Goal: Communication & Community: Connect with others

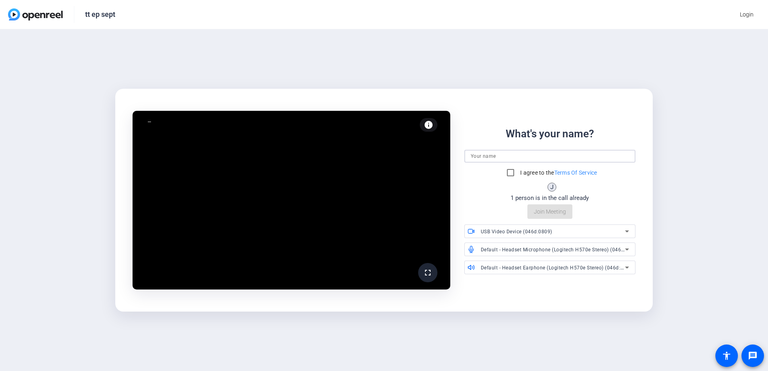
click at [500, 161] on input at bounding box center [550, 156] width 158 height 10
type input "[PERSON_NAME]"
click at [507, 171] on input "I agree to the Terms Of Service" at bounding box center [510, 173] width 16 height 16
checkbox input "true"
click at [553, 214] on span "Join Meeting" at bounding box center [550, 212] width 32 height 8
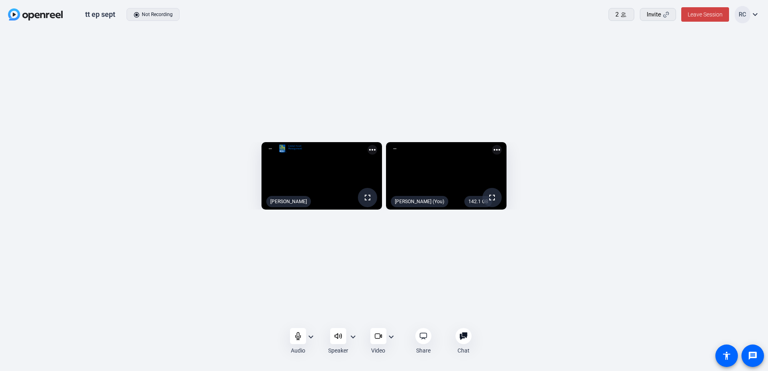
click at [309, 337] on mat-icon "expand_more" at bounding box center [311, 337] width 10 height 10
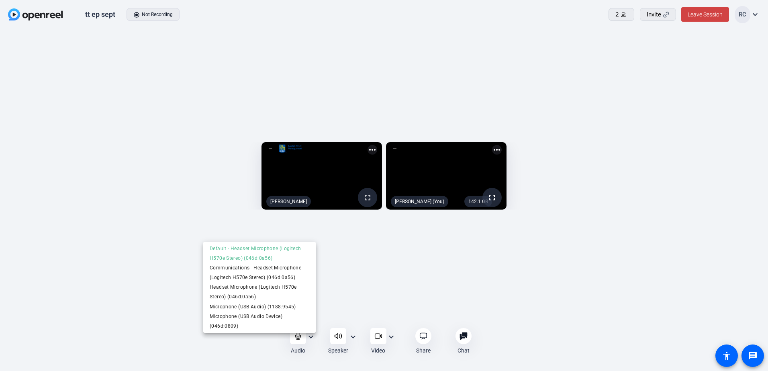
click at [309, 337] on div at bounding box center [384, 185] width 768 height 371
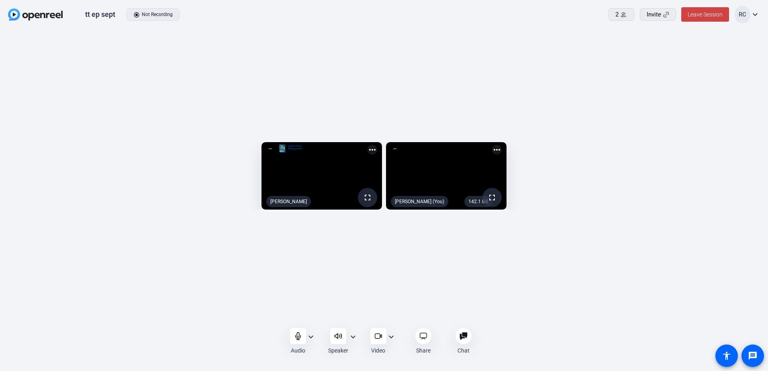
click at [567, 347] on div "Audio expand_more Speaker expand_more Video expand_more Share Chat 0 more_horiz…" at bounding box center [384, 341] width 768 height 30
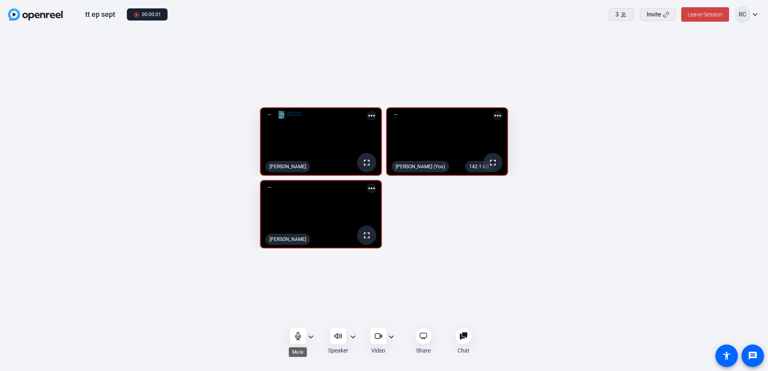
click at [300, 336] on icon at bounding box center [298, 336] width 8 height 8
click at [298, 334] on icon at bounding box center [298, 336] width 8 height 8
click at [292, 340] on div at bounding box center [298, 336] width 16 height 16
click at [726, 189] on div "fullscreen [PERSON_NAME] more_horiz 141.8 GB fullscreen mic_off [PERSON_NAME] (…" at bounding box center [384, 177] width 752 height 149
click at [295, 341] on div at bounding box center [298, 336] width 16 height 16
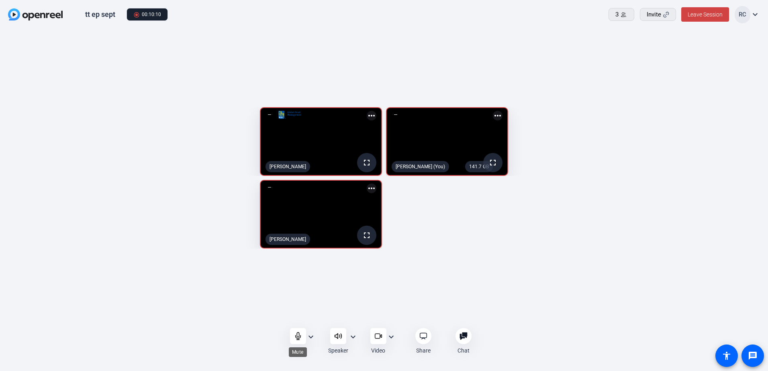
click at [296, 338] on icon at bounding box center [298, 336] width 8 height 8
click at [297, 339] on icon at bounding box center [298, 336] width 8 height 8
click at [91, 193] on openreel-capture-lite-video-stream "fullscreen [PERSON_NAME]" at bounding box center [197, 214] width 370 height 69
click at [295, 336] on icon at bounding box center [297, 335] width 5 height 7
click at [295, 338] on icon at bounding box center [298, 336] width 8 height 8
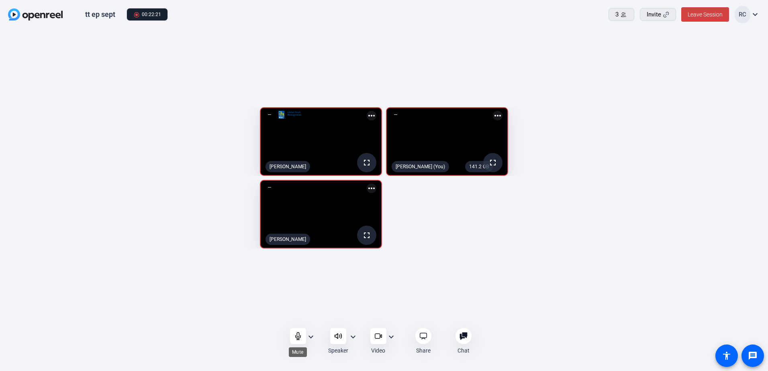
click at [297, 336] on icon at bounding box center [298, 336] width 8 height 8
click at [297, 335] on icon at bounding box center [297, 335] width 7 height 7
click at [297, 335] on icon at bounding box center [297, 335] width 5 height 7
click at [293, 336] on div at bounding box center [298, 336] width 16 height 16
